Goal: Information Seeking & Learning: Learn about a topic

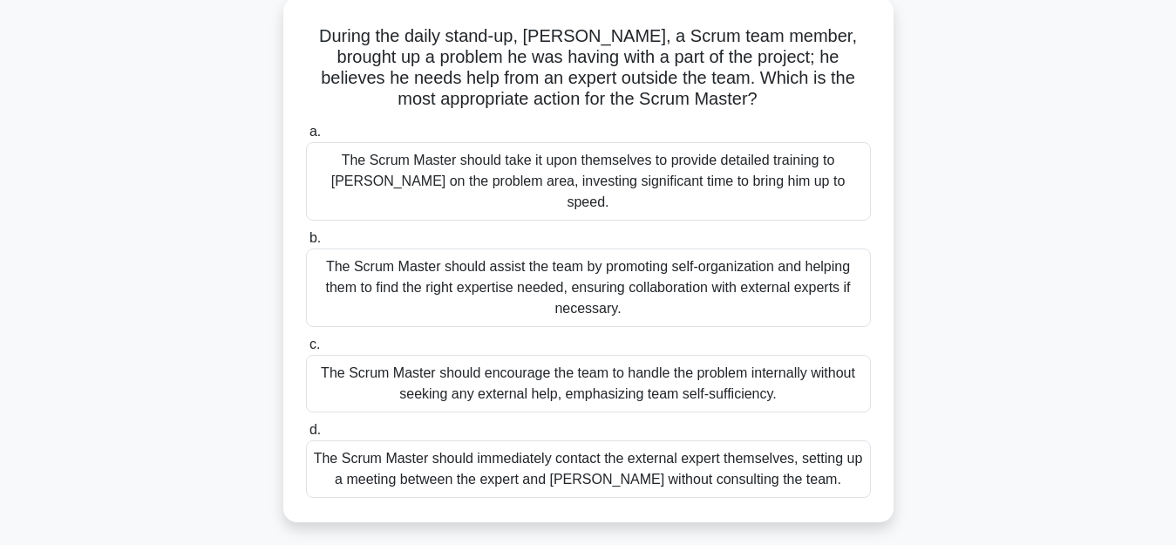
scroll to position [106, 0]
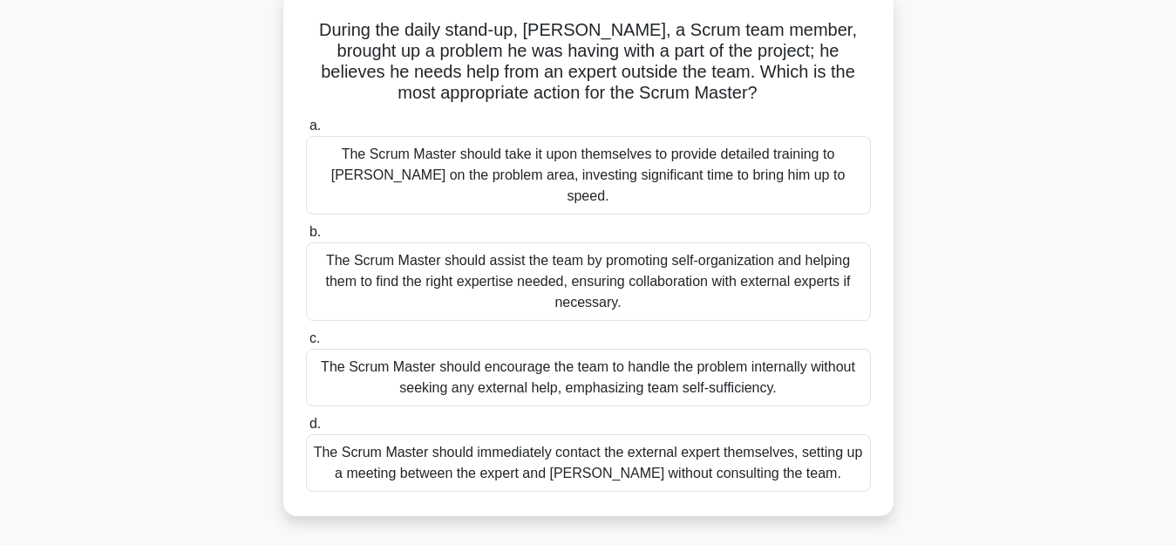
click at [567, 251] on div "The Scrum Master should assist the team by promoting self-organization and help…" at bounding box center [588, 281] width 565 height 78
click at [306, 238] on input "b. The Scrum Master should assist the team by promoting self-organization and h…" at bounding box center [306, 232] width 0 height 11
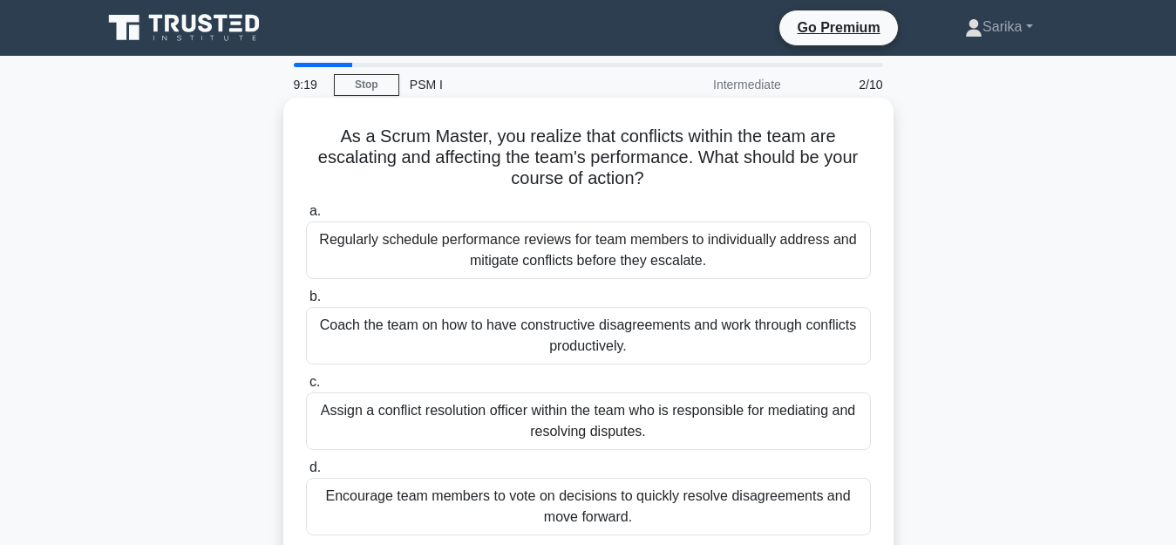
scroll to position [87, 0]
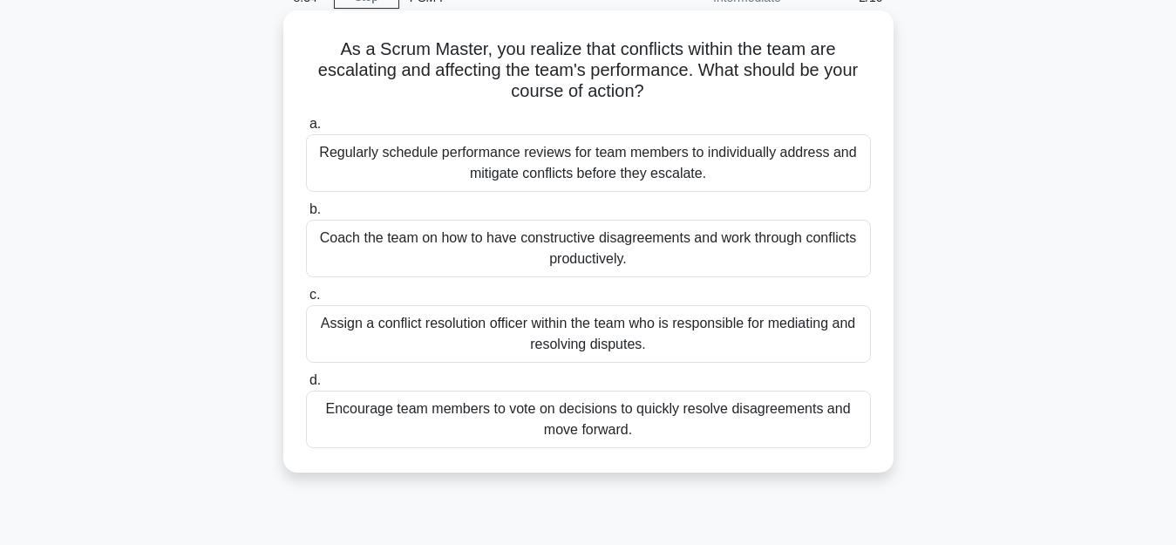
click at [522, 257] on div "Coach the team on how to have constructive disagreements and work through confl…" at bounding box center [588, 249] width 565 height 58
click at [306, 215] on input "b. Coach the team on how to have constructive disagreements and work through co…" at bounding box center [306, 209] width 0 height 11
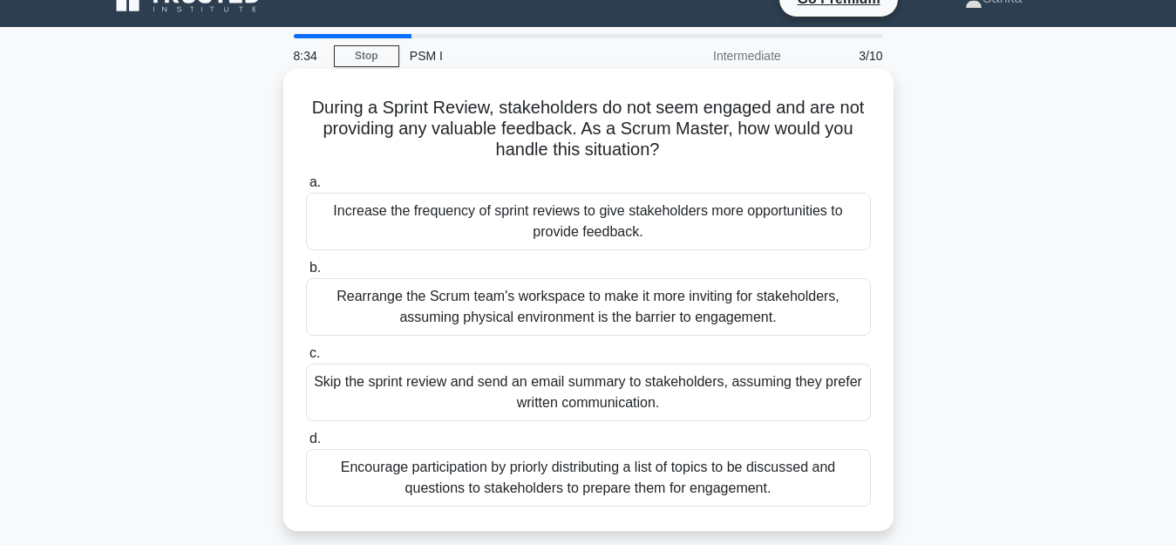
scroll to position [0, 0]
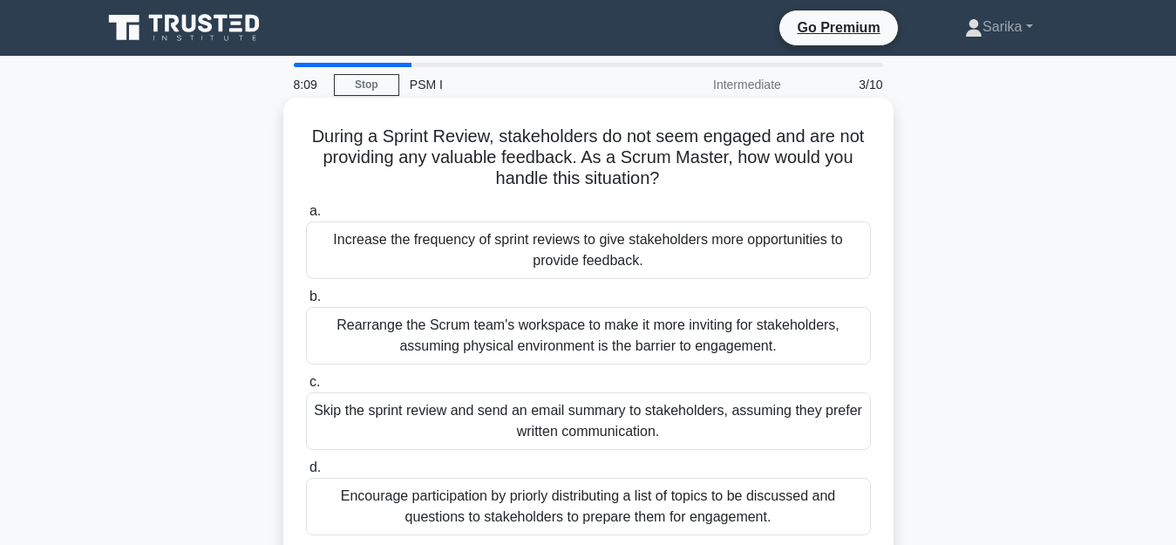
click at [466, 502] on div "Encourage participation by priorly distributing a list of topics to be discusse…" at bounding box center [588, 507] width 565 height 58
click at [306, 473] on input "d. Encourage participation by priorly distributing a list of topics to be discu…" at bounding box center [306, 467] width 0 height 11
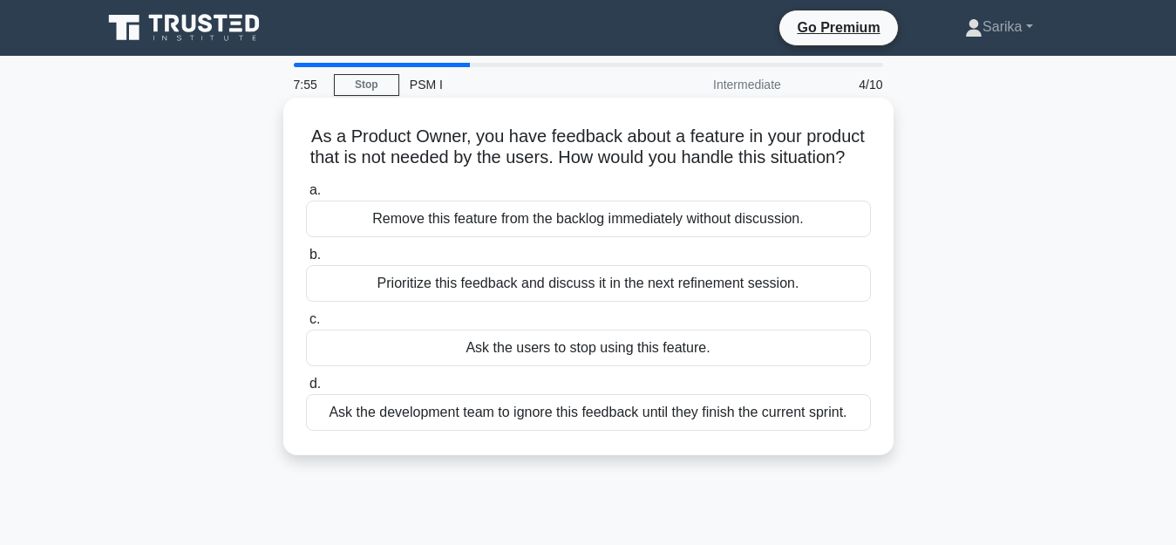
click at [464, 302] on div "Prioritize this feedback and discuss it in the next refinement session." at bounding box center [588, 283] width 565 height 37
click at [306, 261] on input "b. Prioritize this feedback and discuss it in the next refinement session." at bounding box center [306, 254] width 0 height 11
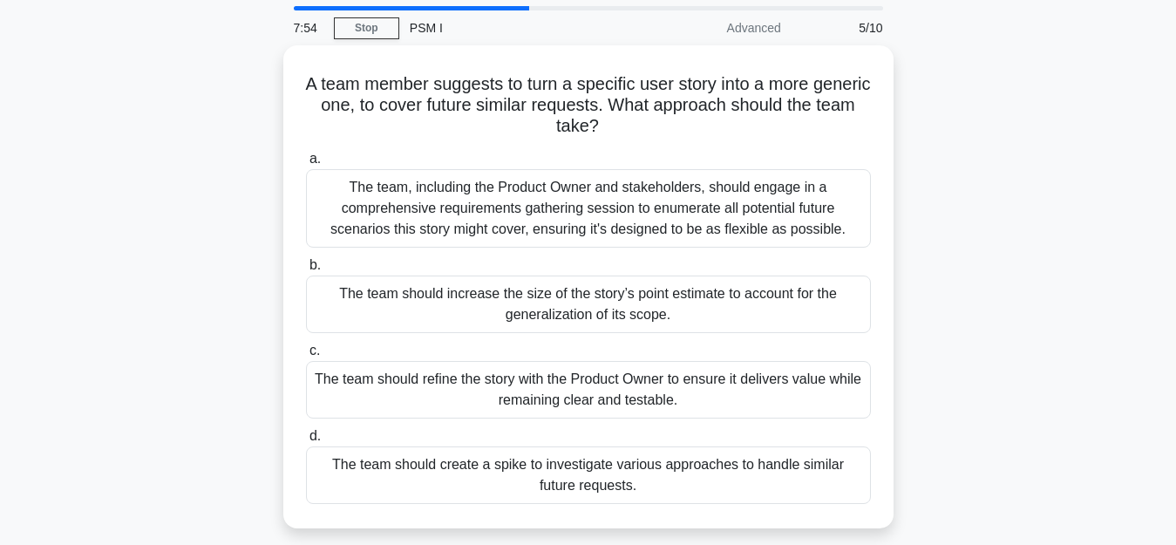
scroll to position [87, 0]
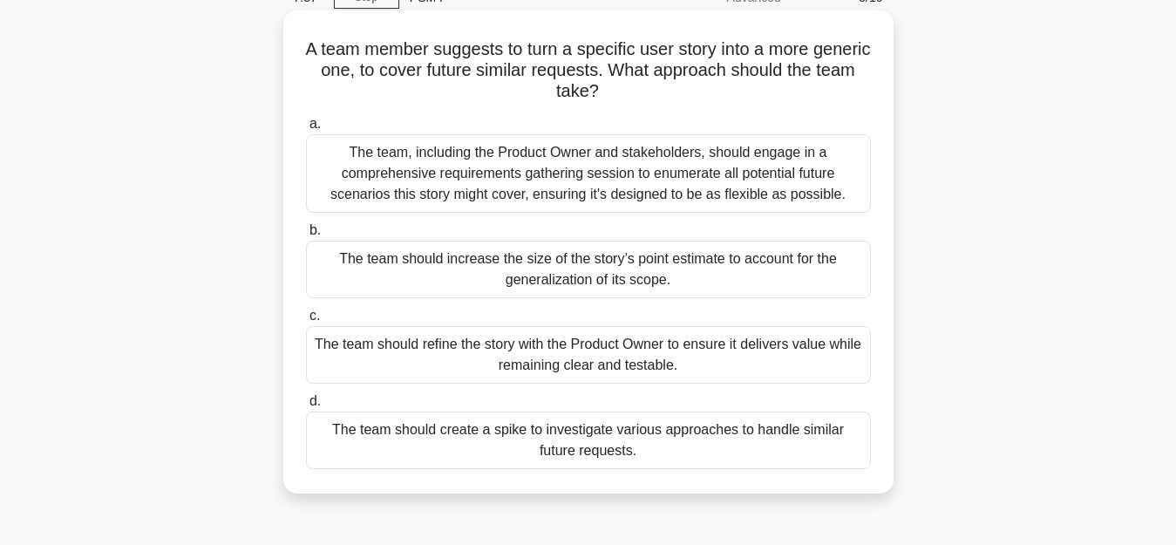
click at [504, 186] on div "The team, including the Product Owner and stakeholders, should engage in a comp…" at bounding box center [588, 173] width 565 height 78
click at [306, 130] on input "a. The team, including the Product Owner and stakeholders, should engage in a c…" at bounding box center [306, 124] width 0 height 11
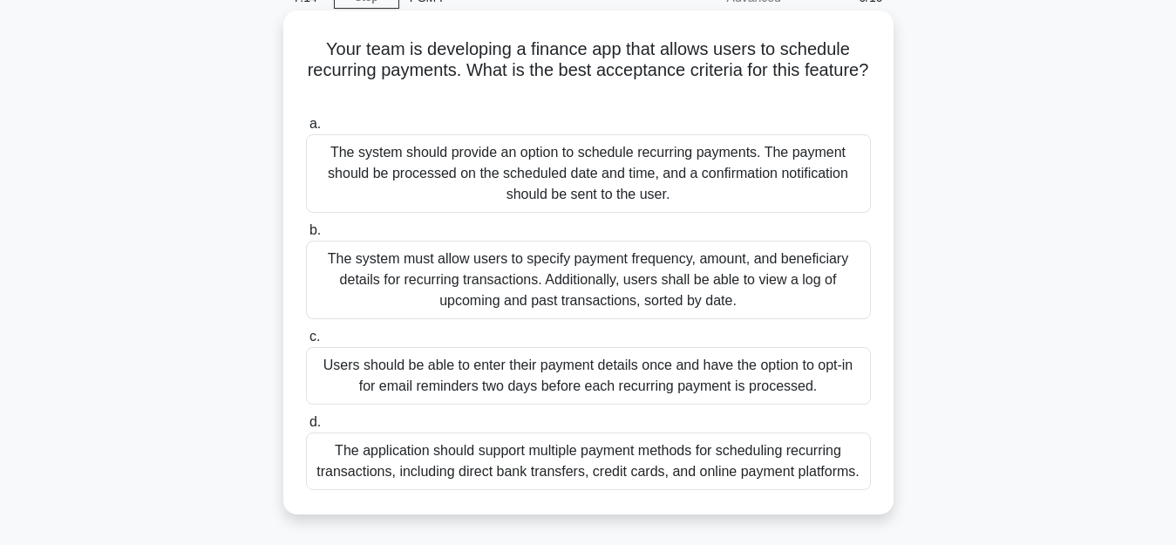
click at [505, 288] on div "The system must allow users to specify payment frequency, amount, and beneficia…" at bounding box center [588, 280] width 565 height 78
click at [306, 236] on input "b. The system must allow users to specify payment frequency, amount, and benefi…" at bounding box center [306, 230] width 0 height 11
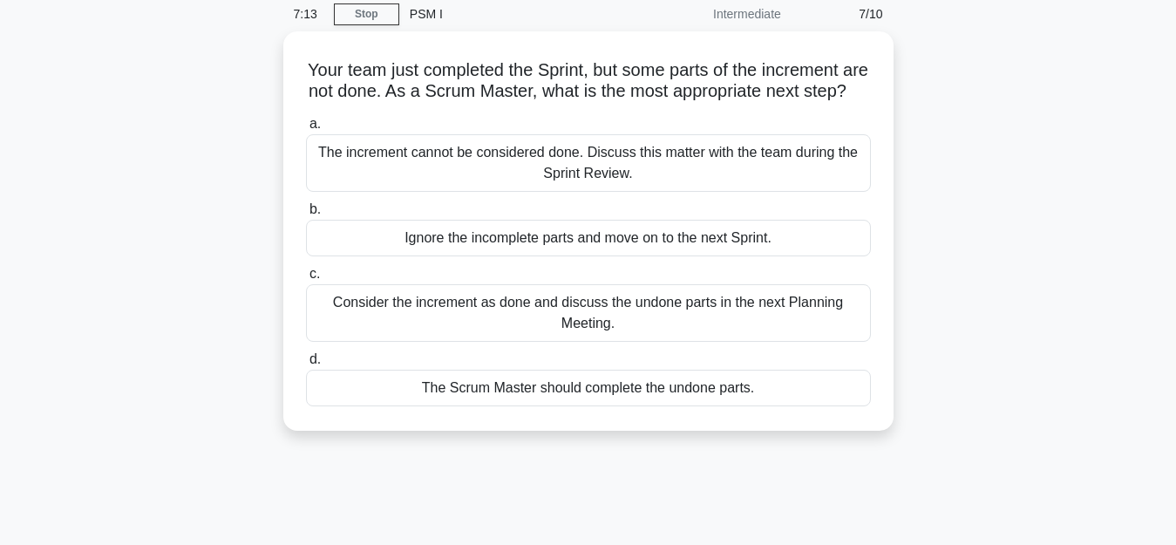
scroll to position [0, 0]
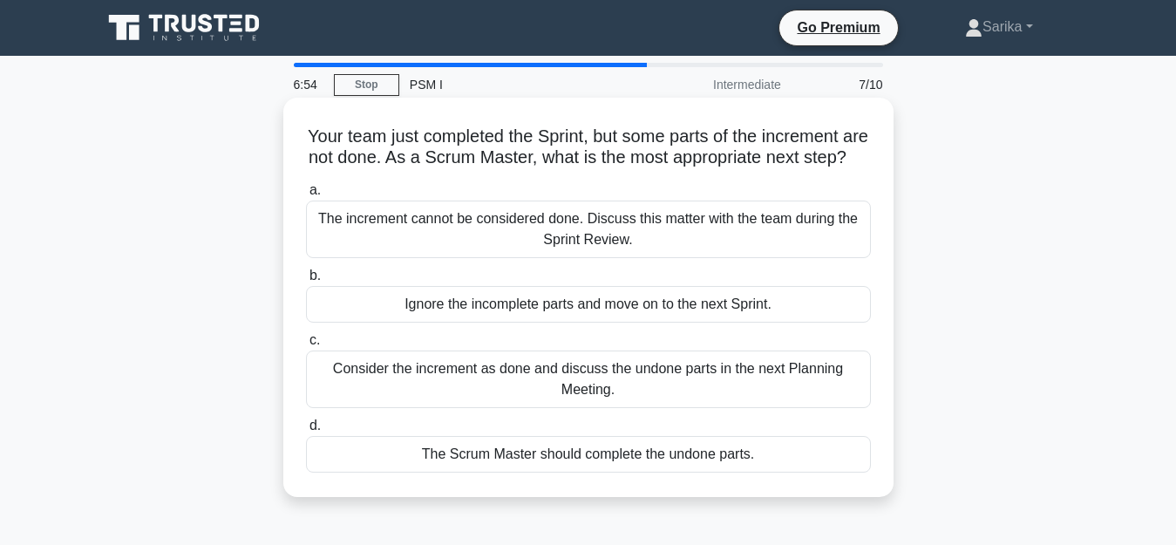
click at [586, 252] on div "The increment cannot be considered done. Discuss this matter with the team duri…" at bounding box center [588, 229] width 565 height 58
click at [306, 196] on input "a. The increment cannot be considered done. Discuss this matter with the team d…" at bounding box center [306, 190] width 0 height 11
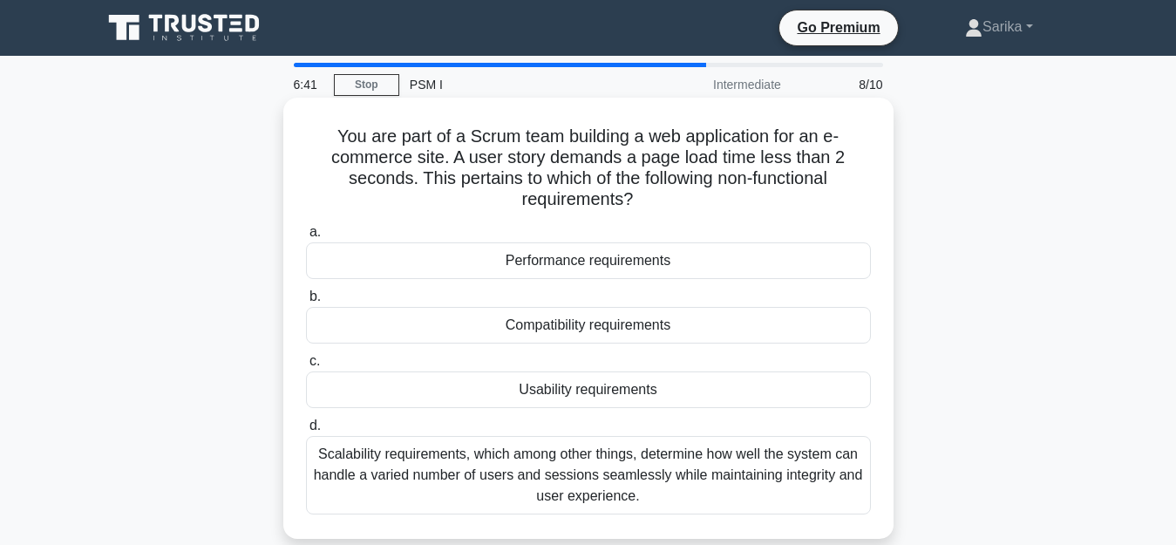
click at [620, 255] on div "Performance requirements" at bounding box center [588, 260] width 565 height 37
click at [306, 238] on input "a. Performance requirements" at bounding box center [306, 232] width 0 height 11
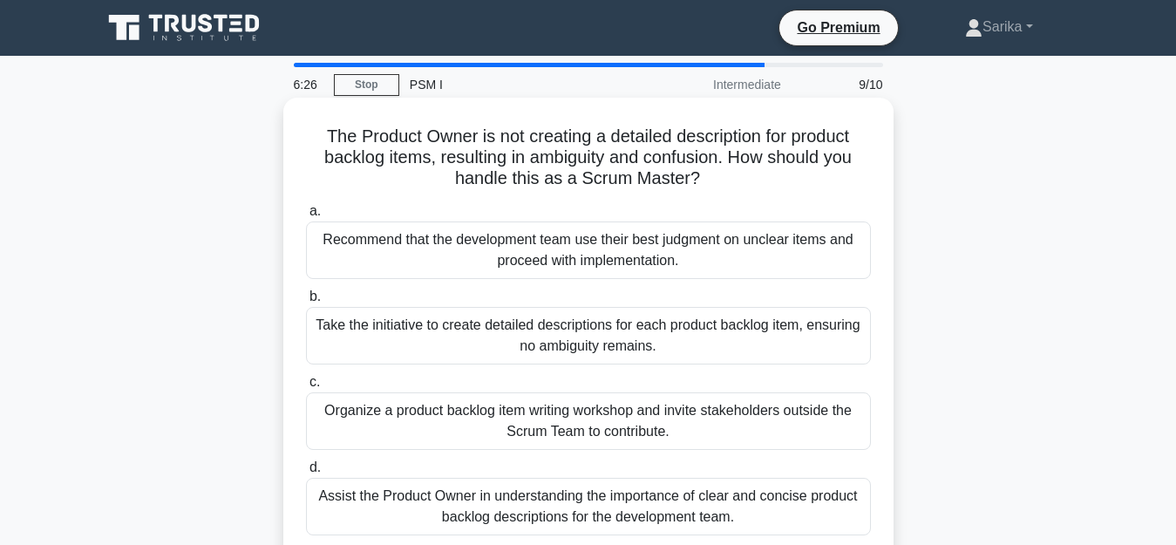
click at [441, 503] on div "Assist the Product Owner in understanding the importance of clear and concise p…" at bounding box center [588, 507] width 565 height 58
click at [306, 473] on input "d. Assist the Product Owner in understanding the importance of clear and concis…" at bounding box center [306, 467] width 0 height 11
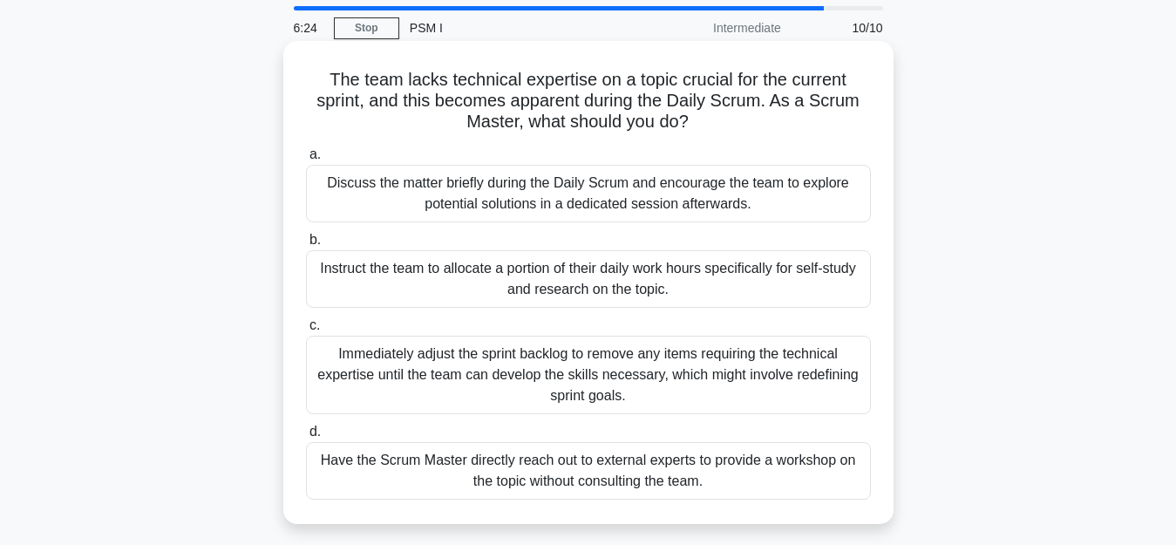
scroll to position [87, 0]
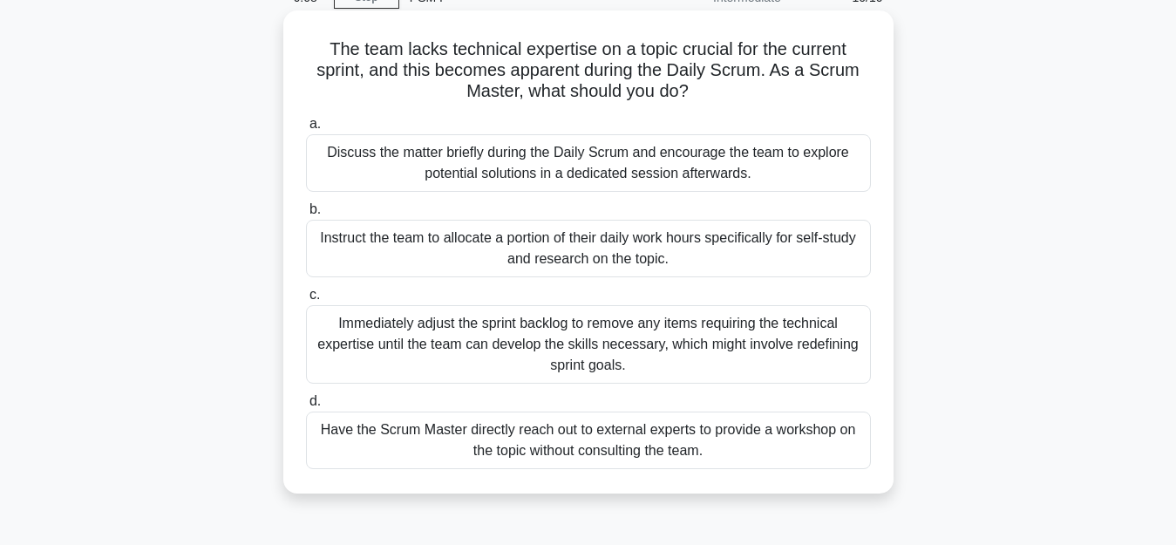
click at [487, 173] on div "Discuss the matter briefly during the Daily Scrum and encourage the team to exp…" at bounding box center [588, 163] width 565 height 58
click at [306, 130] on input "a. Discuss the matter briefly during the Daily Scrum and encourage the team to …" at bounding box center [306, 124] width 0 height 11
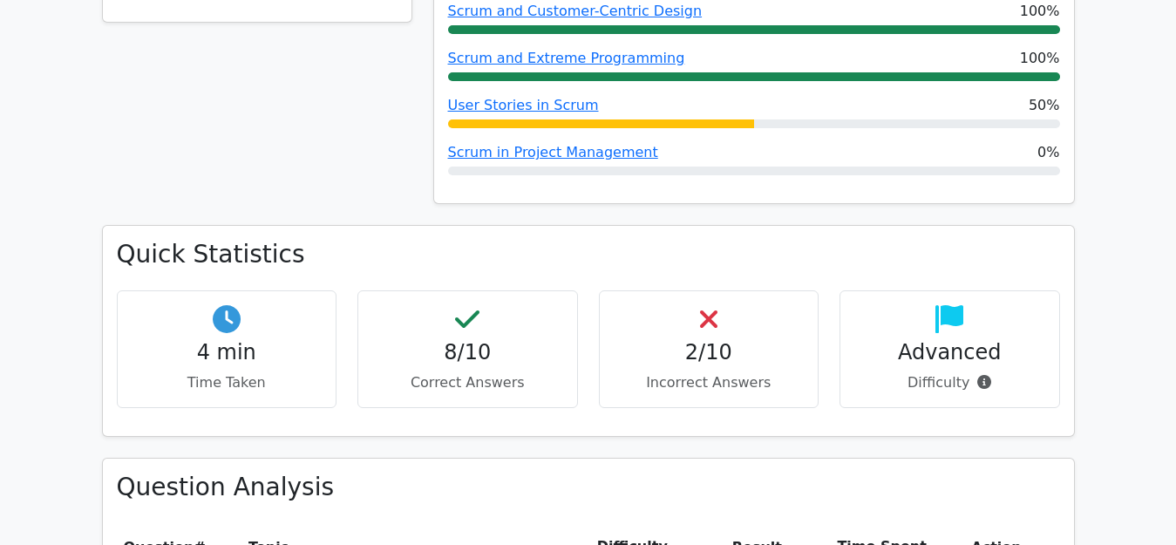
scroll to position [1046, 0]
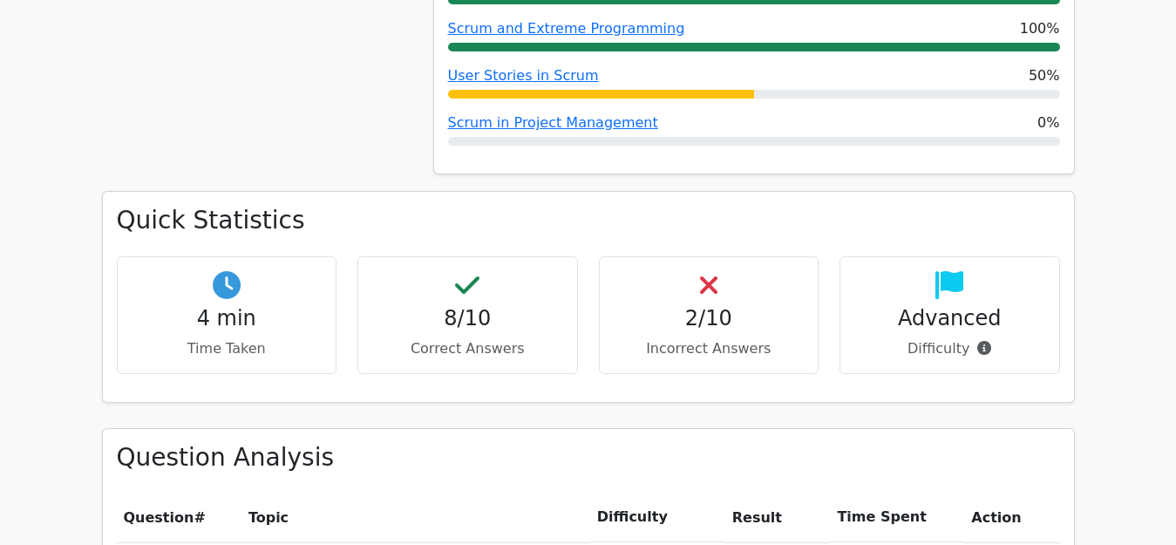
click at [701, 306] on h4 "2/10" at bounding box center [708, 318] width 191 height 25
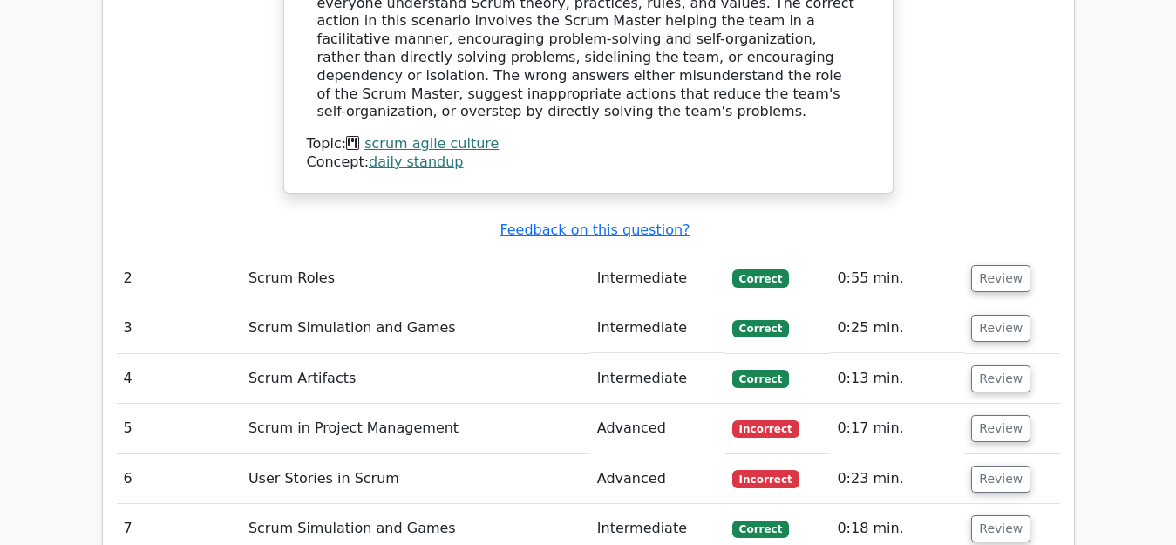
scroll to position [2266, 0]
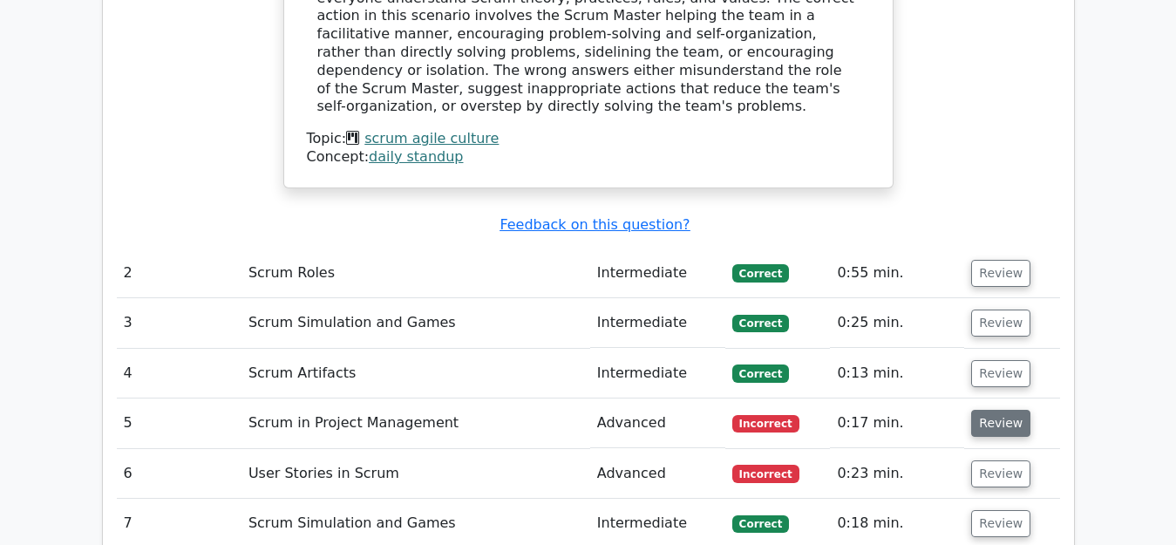
click at [1002, 410] on button "Review" at bounding box center [1000, 423] width 59 height 27
click at [1013, 410] on button "Review" at bounding box center [1000, 423] width 59 height 27
click at [990, 410] on button "Review" at bounding box center [1000, 423] width 59 height 27
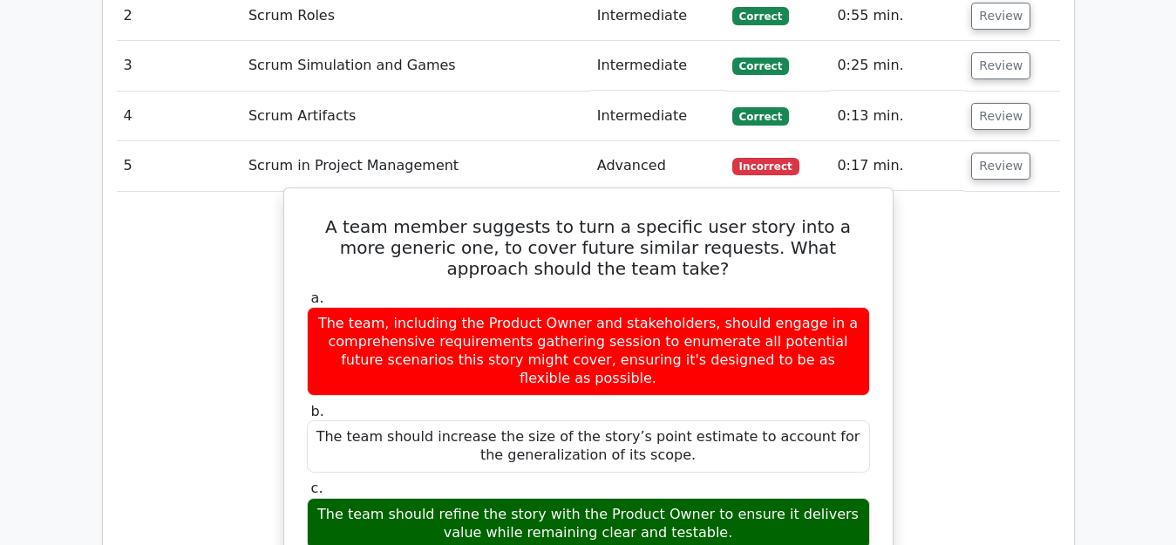
scroll to position [2527, 0]
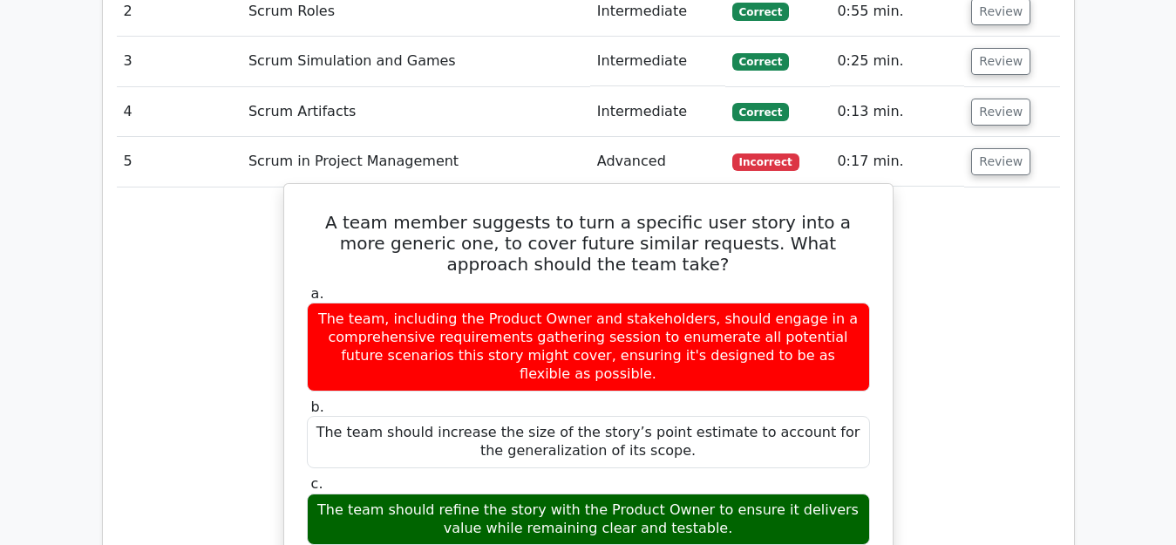
click at [508, 493] on div "The team should refine the story with the Product Owner to ensure it delivers v…" at bounding box center [588, 519] width 563 height 52
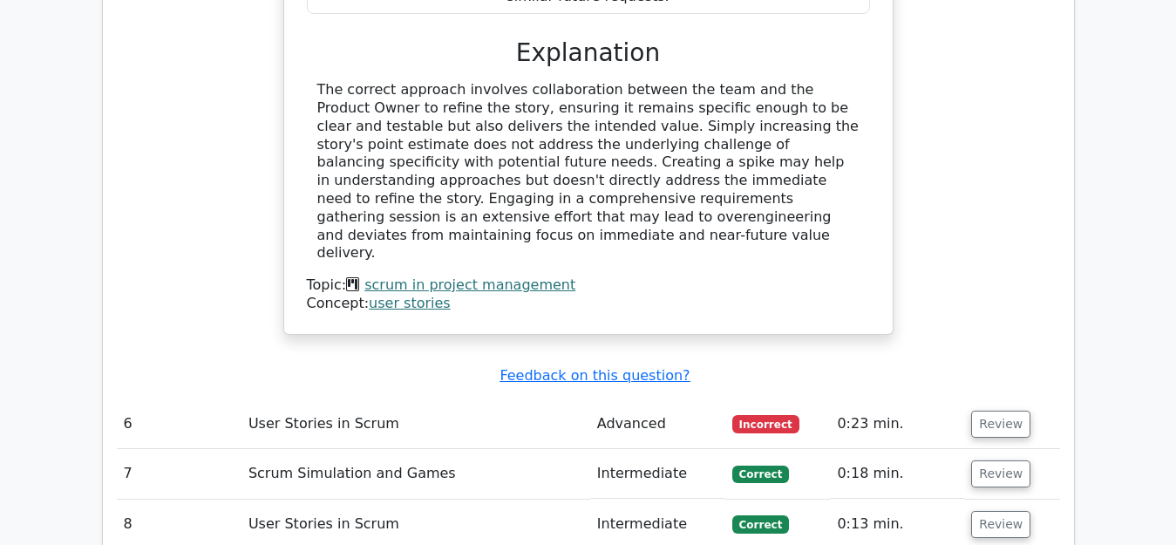
scroll to position [3137, 0]
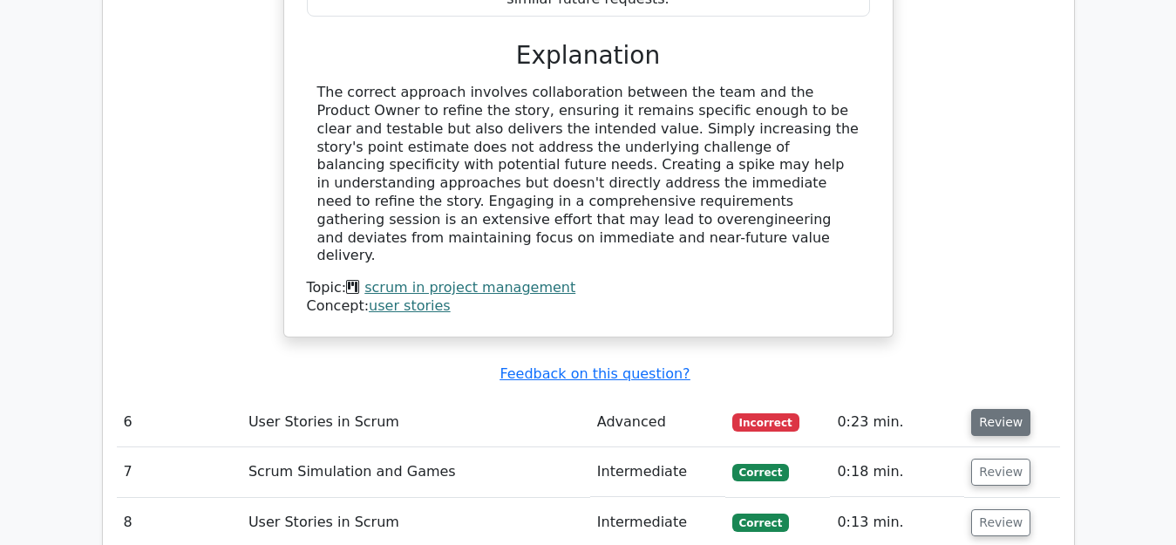
click at [993, 409] on button "Review" at bounding box center [1000, 422] width 59 height 27
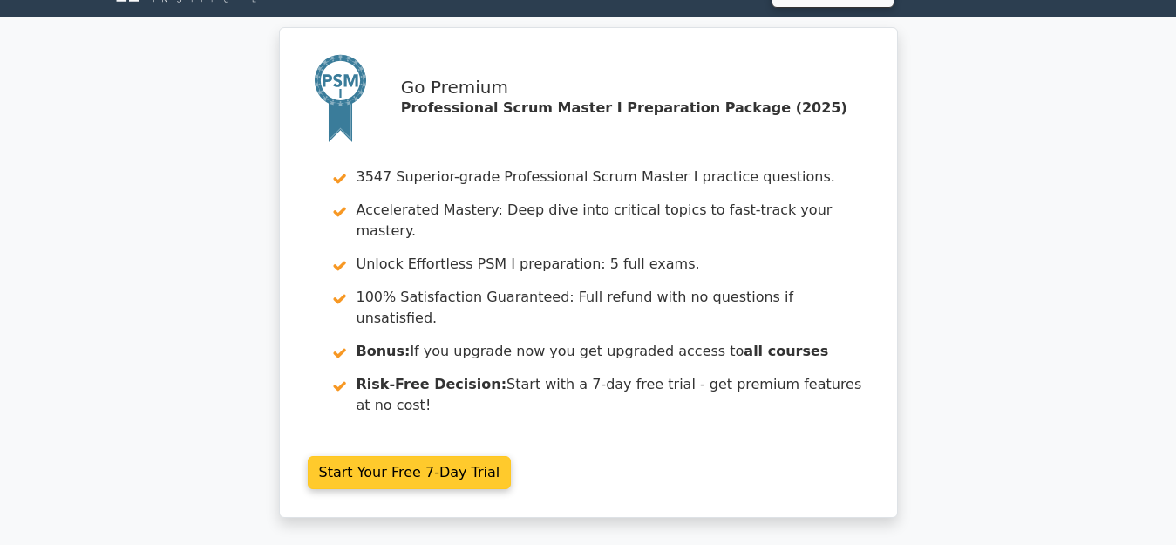
scroll to position [0, 0]
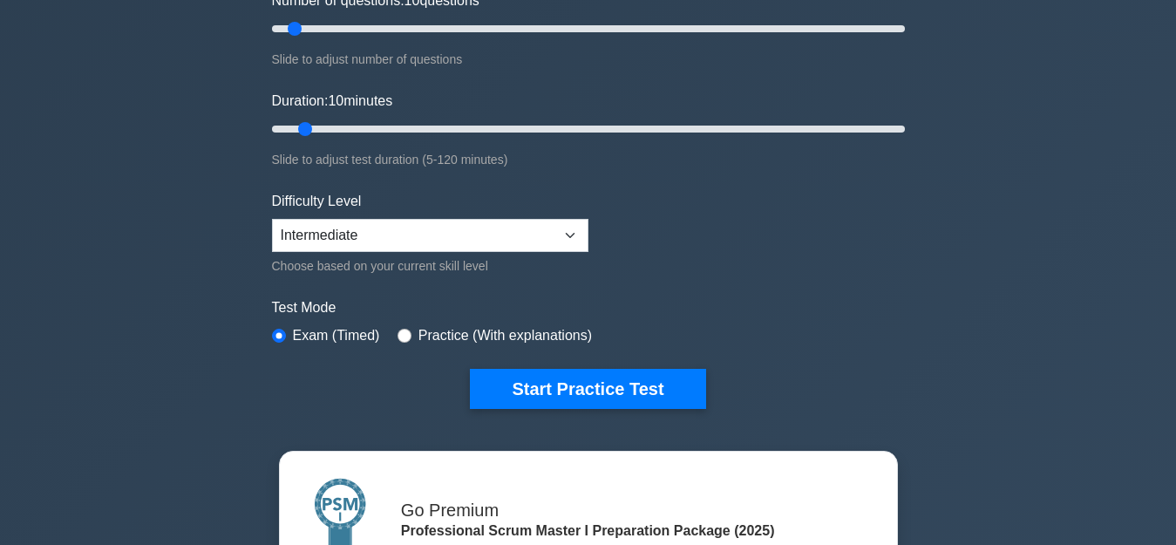
scroll to position [261, 0]
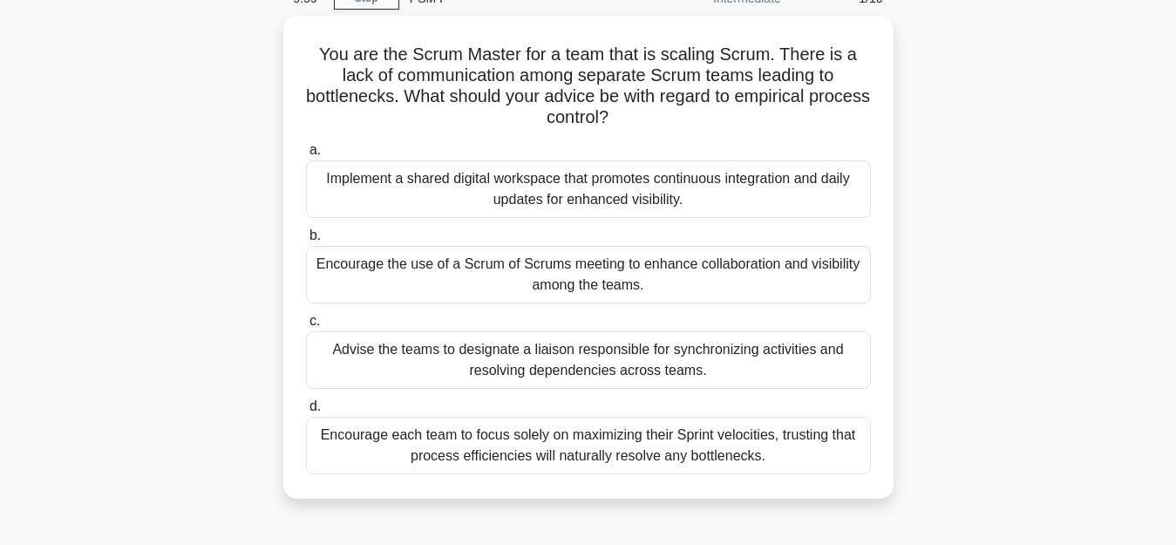
scroll to position [87, 0]
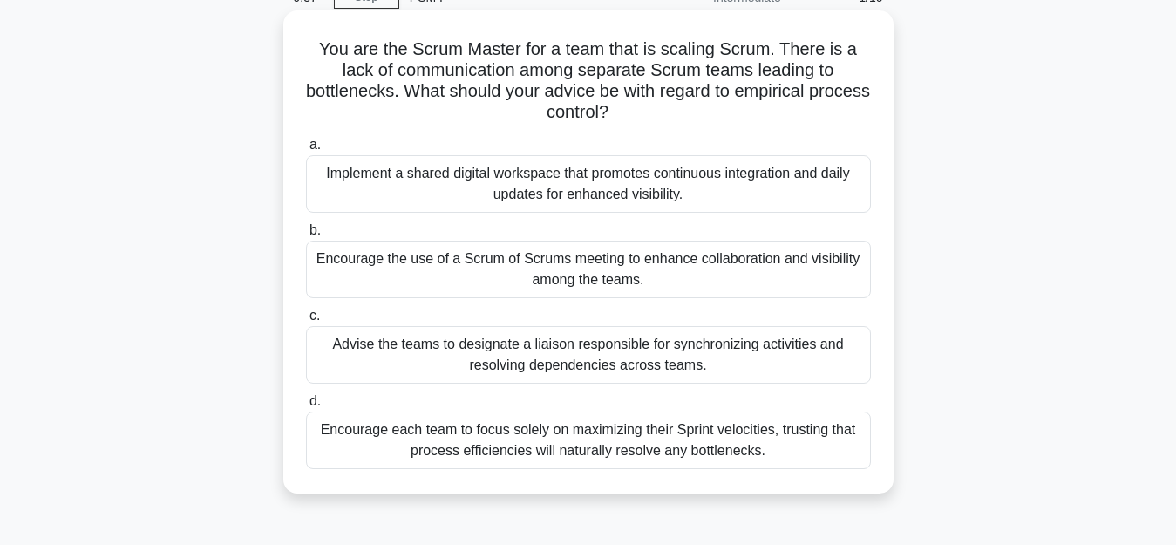
click at [487, 277] on div "Encourage the use of a Scrum of Scrums meeting to enhance collaboration and vis…" at bounding box center [588, 270] width 565 height 58
click at [306, 236] on input "b. Encourage the use of a Scrum of Scrums meeting to enhance collaboration and …" at bounding box center [306, 230] width 0 height 11
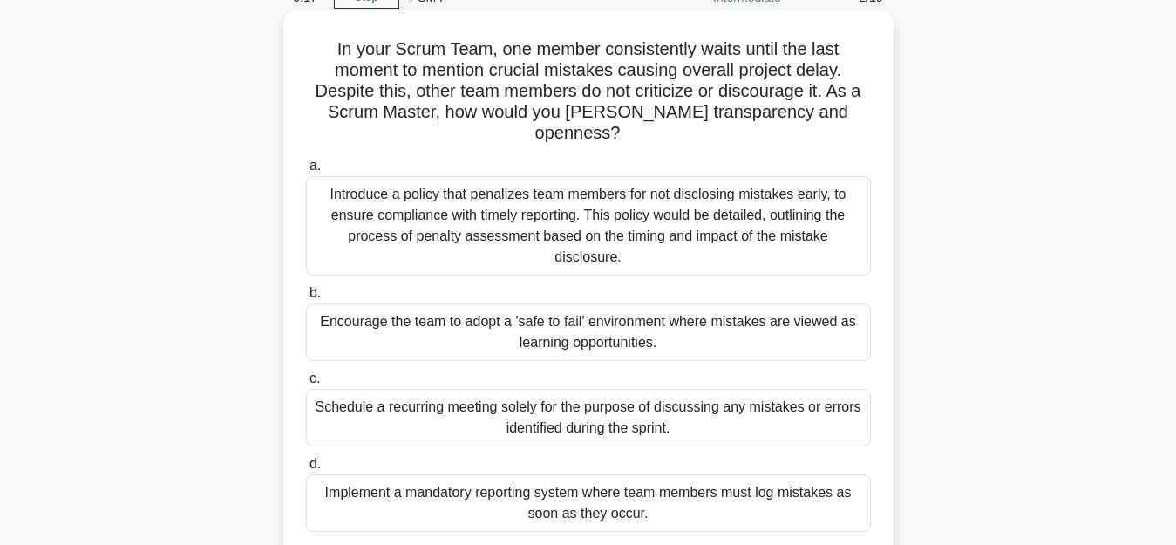
click at [446, 303] on div "Encourage the team to adopt a 'safe to fail' environment where mistakes are vie…" at bounding box center [588, 332] width 565 height 58
click at [306, 288] on input "b. Encourage the team to adopt a 'safe to fail' environment where mistakes are …" at bounding box center [306, 293] width 0 height 11
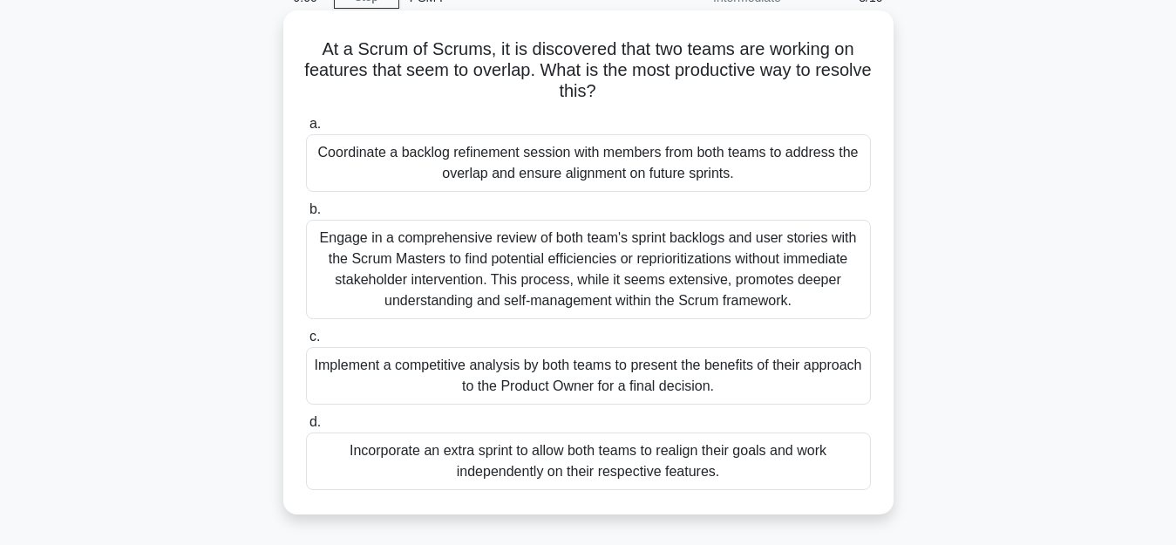
click at [455, 252] on div "Engage in a comprehensive review of both team's sprint backlogs and user storie…" at bounding box center [588, 269] width 565 height 99
click at [306, 215] on input "b. Engage in a comprehensive review of both team's sprint backlogs and user sto…" at bounding box center [306, 209] width 0 height 11
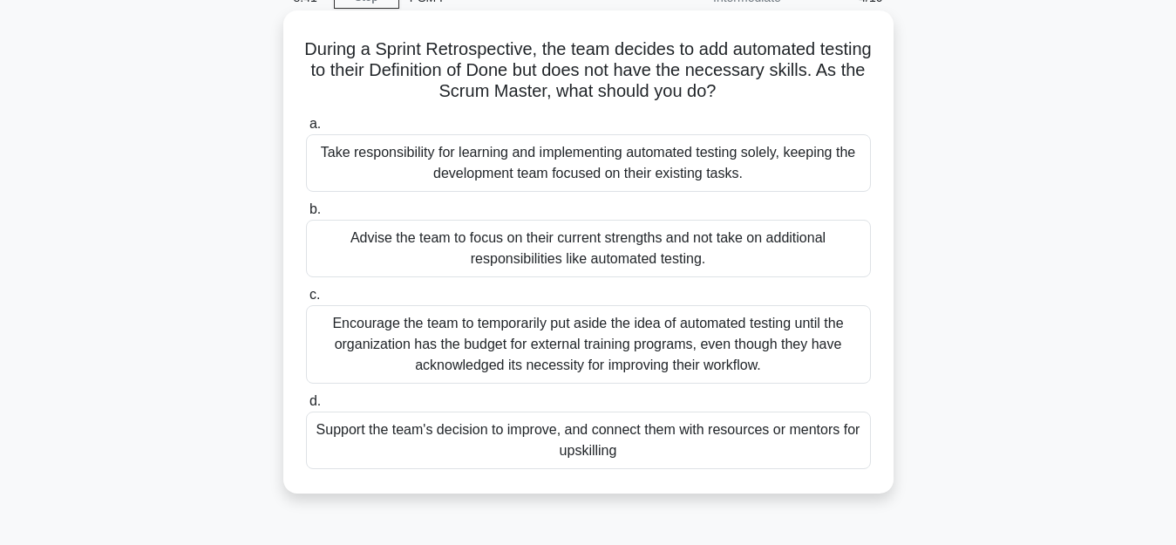
click at [466, 442] on div "Support the team's decision to improve, and connect them with resources or ment…" at bounding box center [588, 440] width 565 height 58
click at [306, 407] on input "d. Support the team's decision to improve, and connect them with resources or m…" at bounding box center [306, 401] width 0 height 11
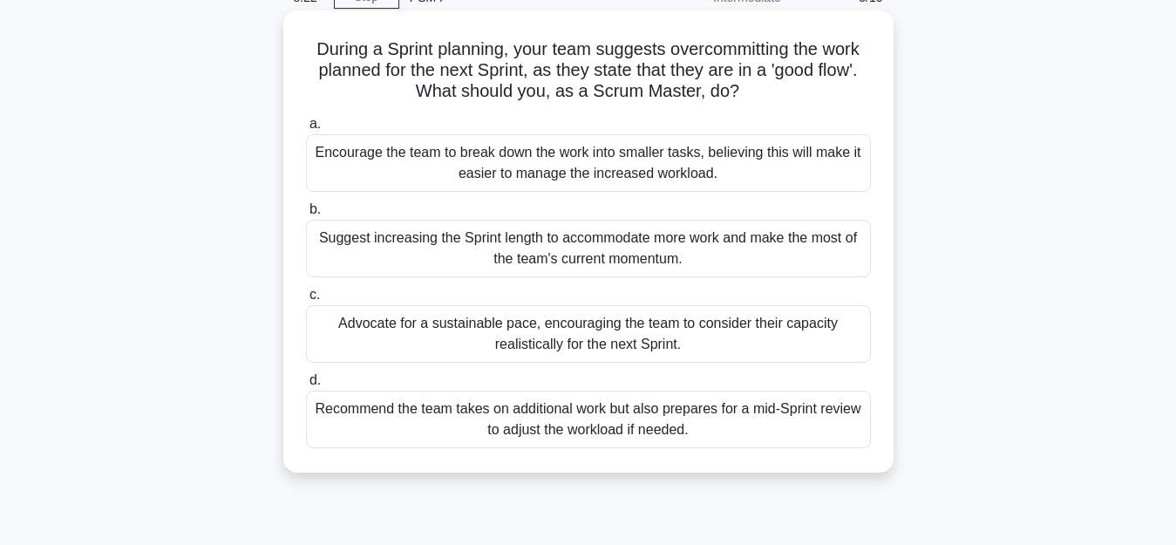
click at [443, 335] on div "Advocate for a sustainable pace, encouraging the team to consider their capacit…" at bounding box center [588, 334] width 565 height 58
click at [306, 301] on input "c. Advocate for a sustainable pace, encouraging the team to consider their capa…" at bounding box center [306, 294] width 0 height 11
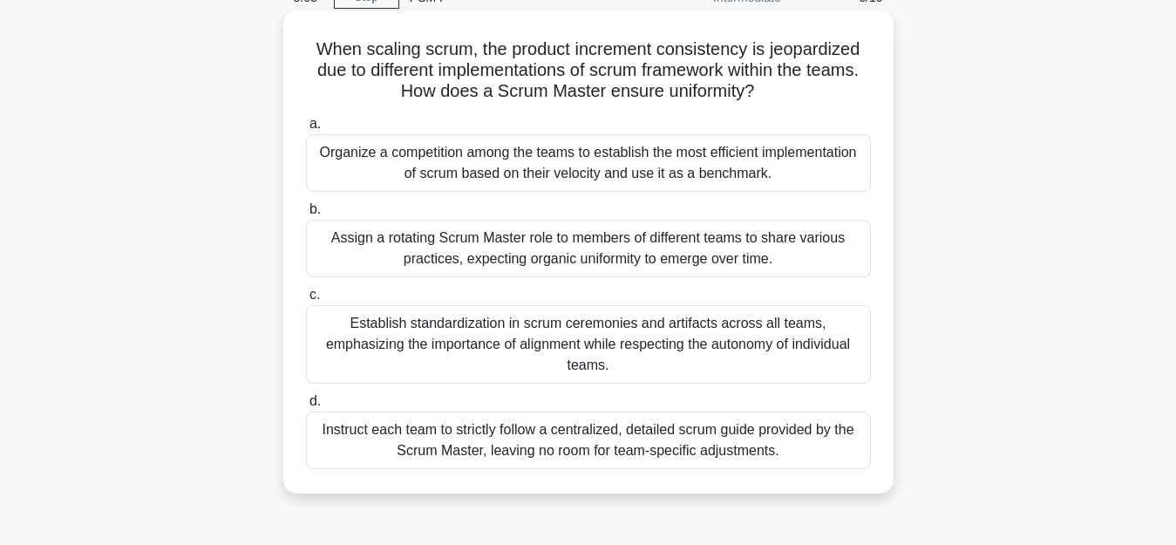
click at [499, 329] on div "Establish standardization in scrum ceremonies and artifacts across all teams, e…" at bounding box center [588, 344] width 565 height 78
click at [306, 301] on input "c. Establish standardization in scrum ceremonies and artifacts across all teams…" at bounding box center [306, 294] width 0 height 11
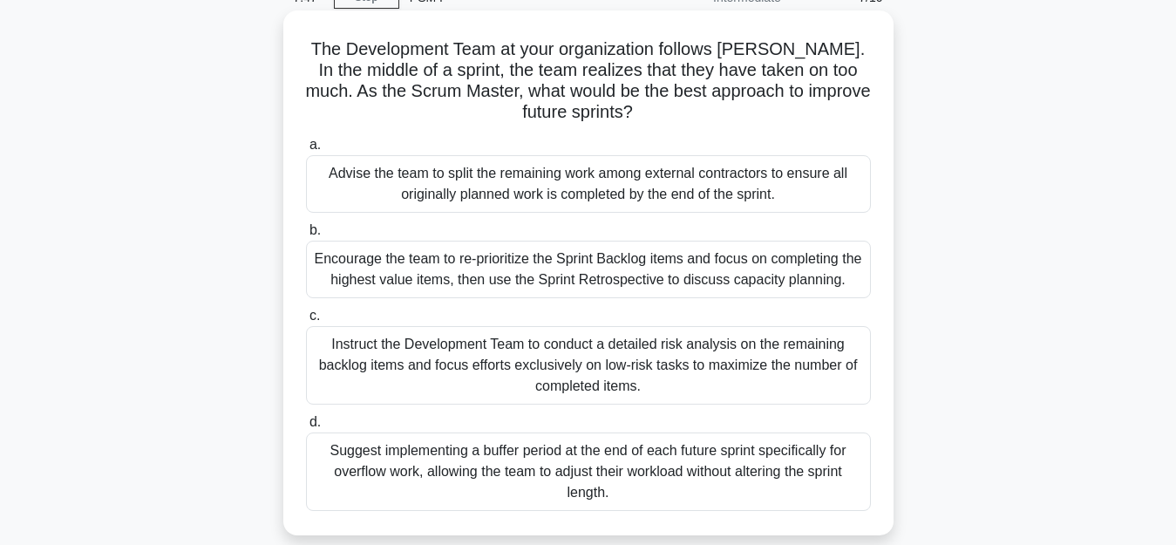
click at [459, 278] on div "Encourage the team to re-prioritize the Sprint Backlog items and focus on compl…" at bounding box center [588, 270] width 565 height 58
click at [306, 236] on input "b. Encourage the team to re-prioritize the Sprint Backlog items and focus on co…" at bounding box center [306, 230] width 0 height 11
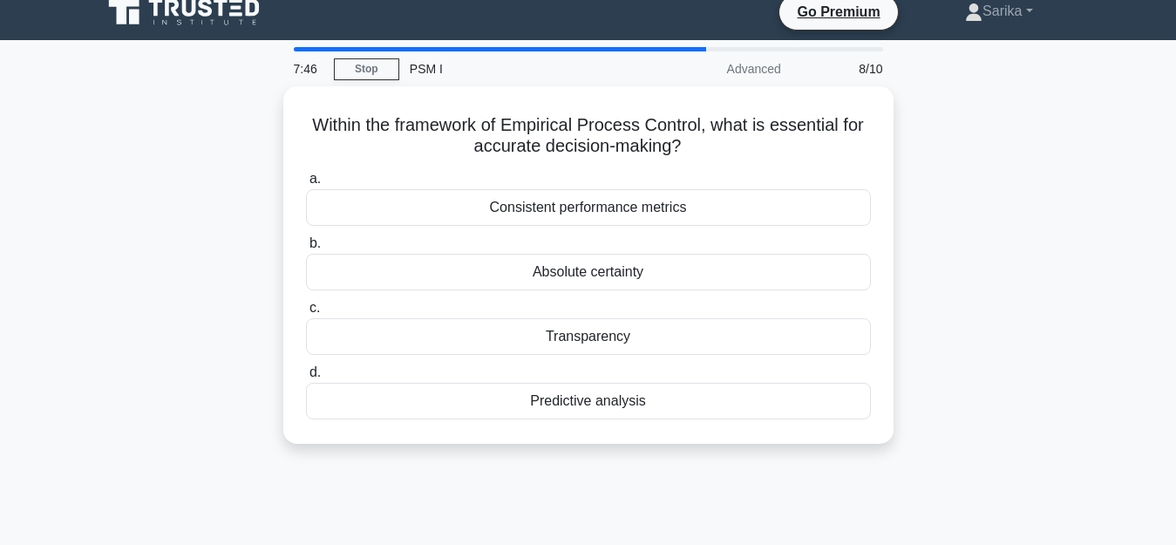
scroll to position [0, 0]
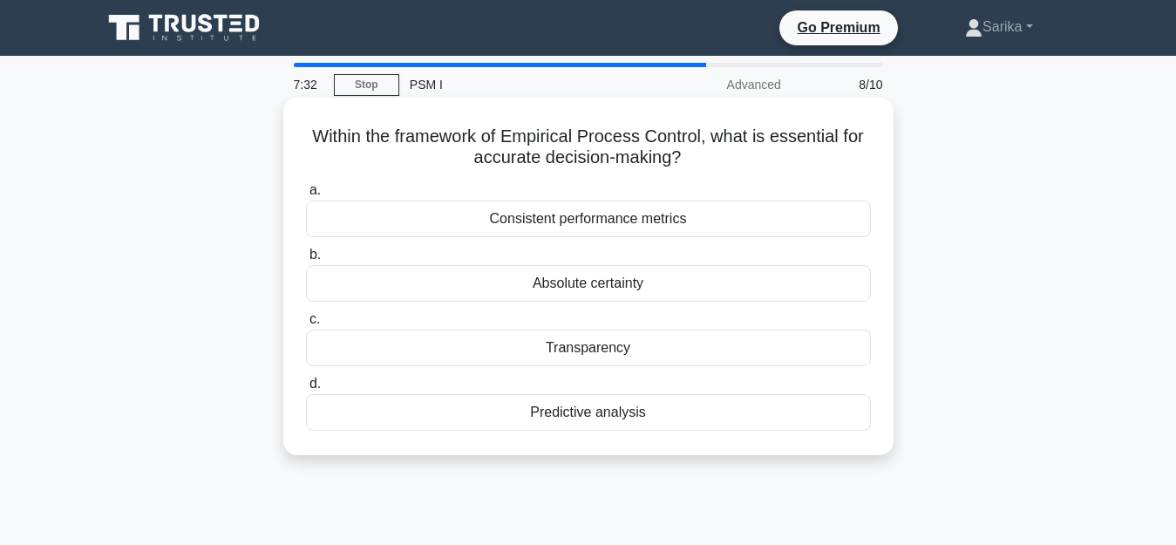
click at [589, 351] on div "Transparency" at bounding box center [588, 347] width 565 height 37
click at [306, 325] on input "c. Transparency" at bounding box center [306, 319] width 0 height 11
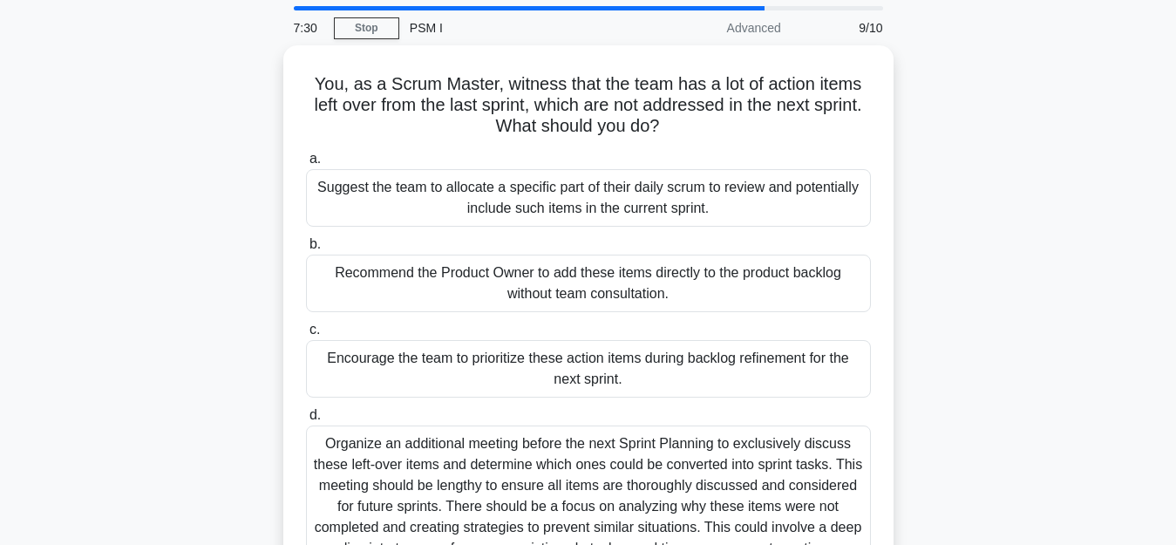
scroll to position [87, 0]
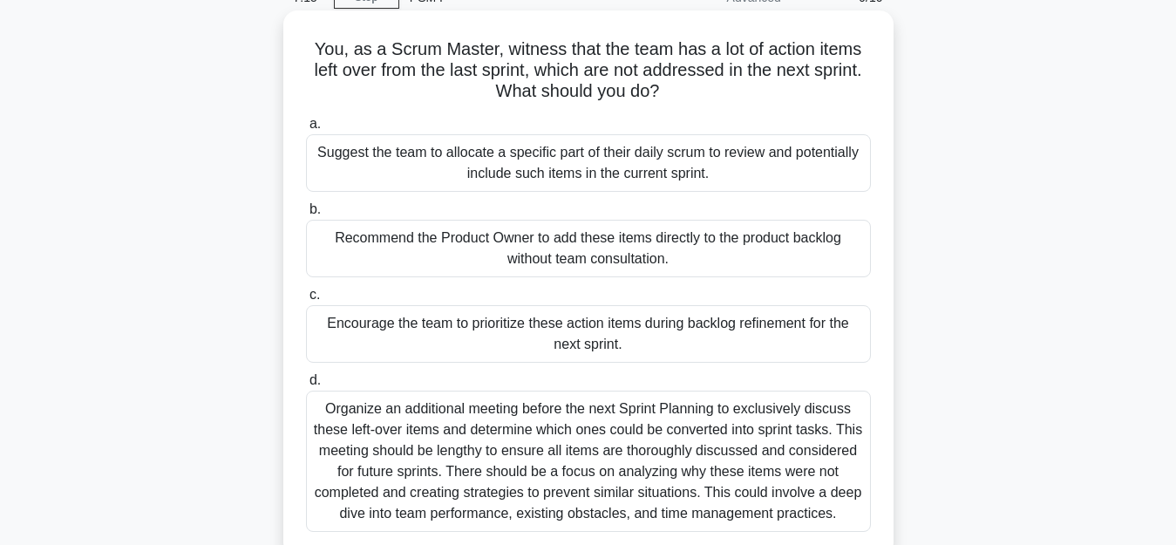
click at [474, 457] on div "Organize an additional meeting before the next Sprint Planning to exclusively d…" at bounding box center [588, 460] width 565 height 141
click at [306, 386] on input "d. Organize an additional meeting before the next Sprint Planning to exclusivel…" at bounding box center [306, 380] width 0 height 11
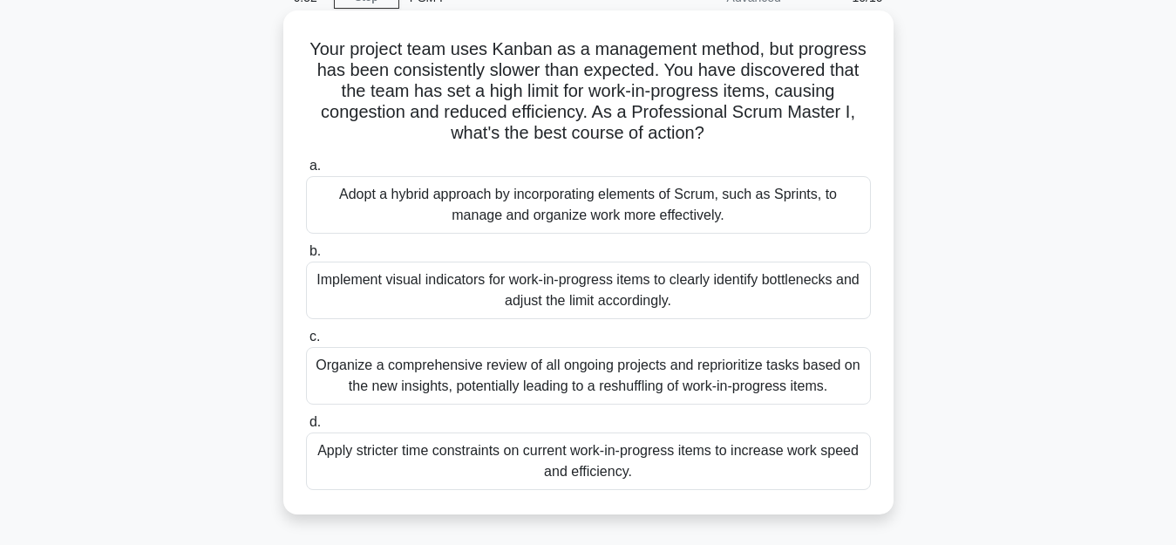
click at [518, 286] on div "Implement visual indicators for work-in-progress items to clearly identify bott…" at bounding box center [588, 290] width 565 height 58
click at [306, 257] on input "b. Implement visual indicators for work-in-progress items to clearly identify b…" at bounding box center [306, 251] width 0 height 11
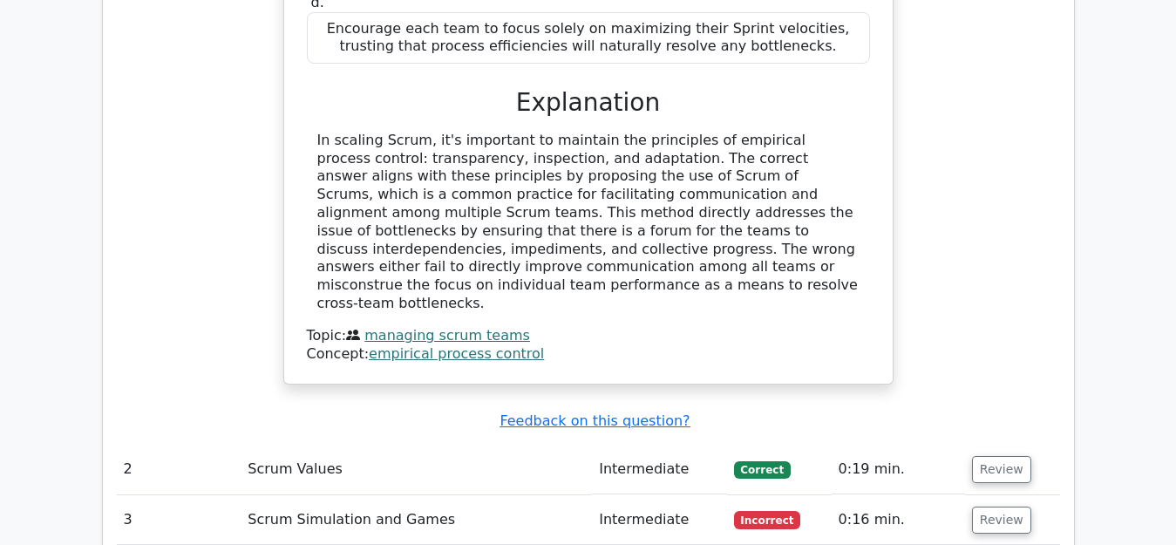
scroll to position [2178, 0]
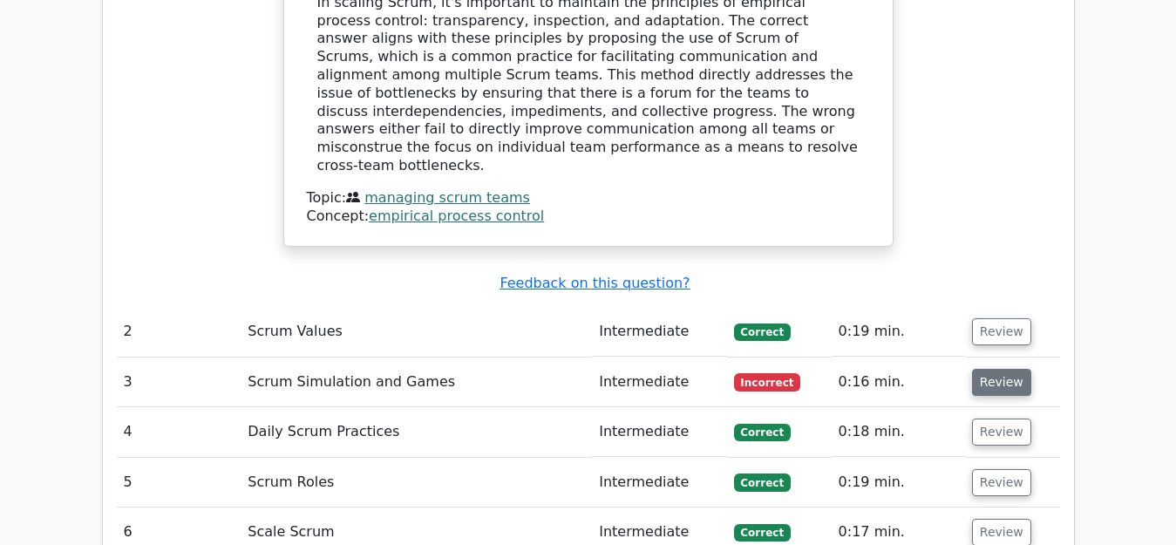
click at [1000, 369] on button "Review" at bounding box center [1001, 382] width 59 height 27
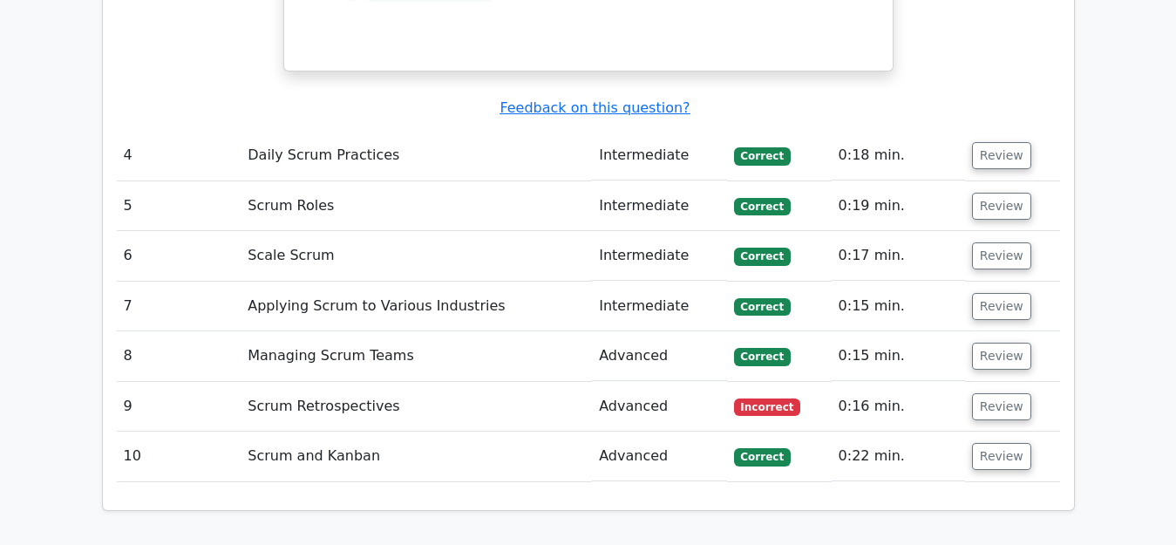
scroll to position [3398, 0]
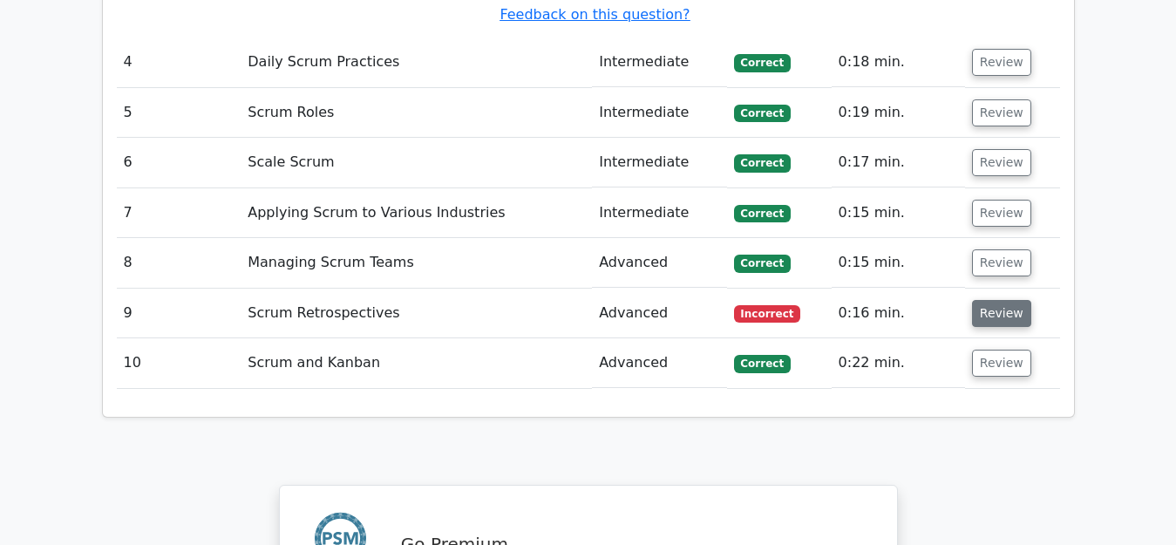
click at [1004, 300] on button "Review" at bounding box center [1001, 313] width 59 height 27
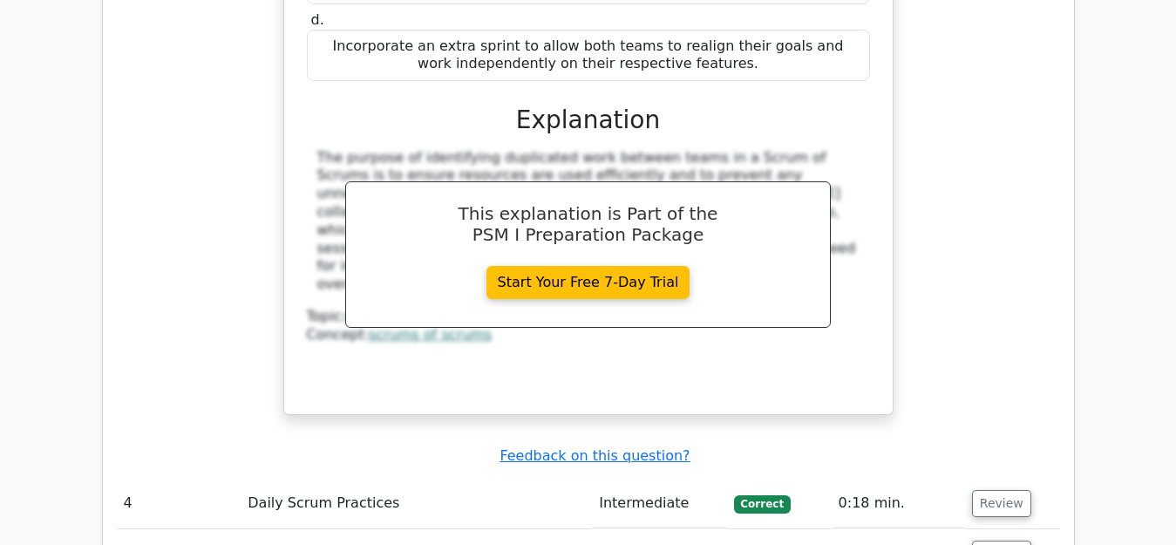
scroll to position [2788, 0]
